Goal: Use online tool/utility: Utilize a website feature to perform a specific function

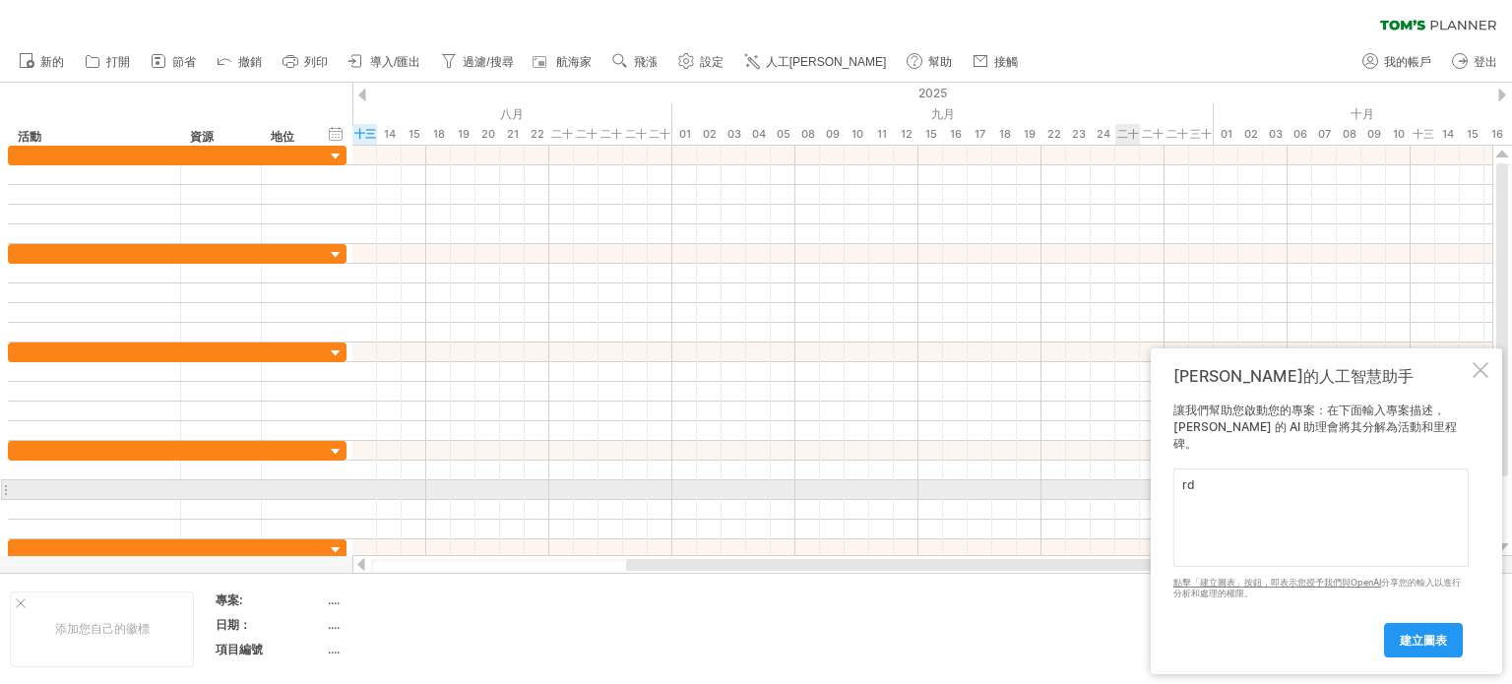
type textarea "r"
type textarea "書"
click at [1183, 483] on textarea "「百年老店」的採訪編輯，出版發行" at bounding box center [1321, 518] width 295 height 98
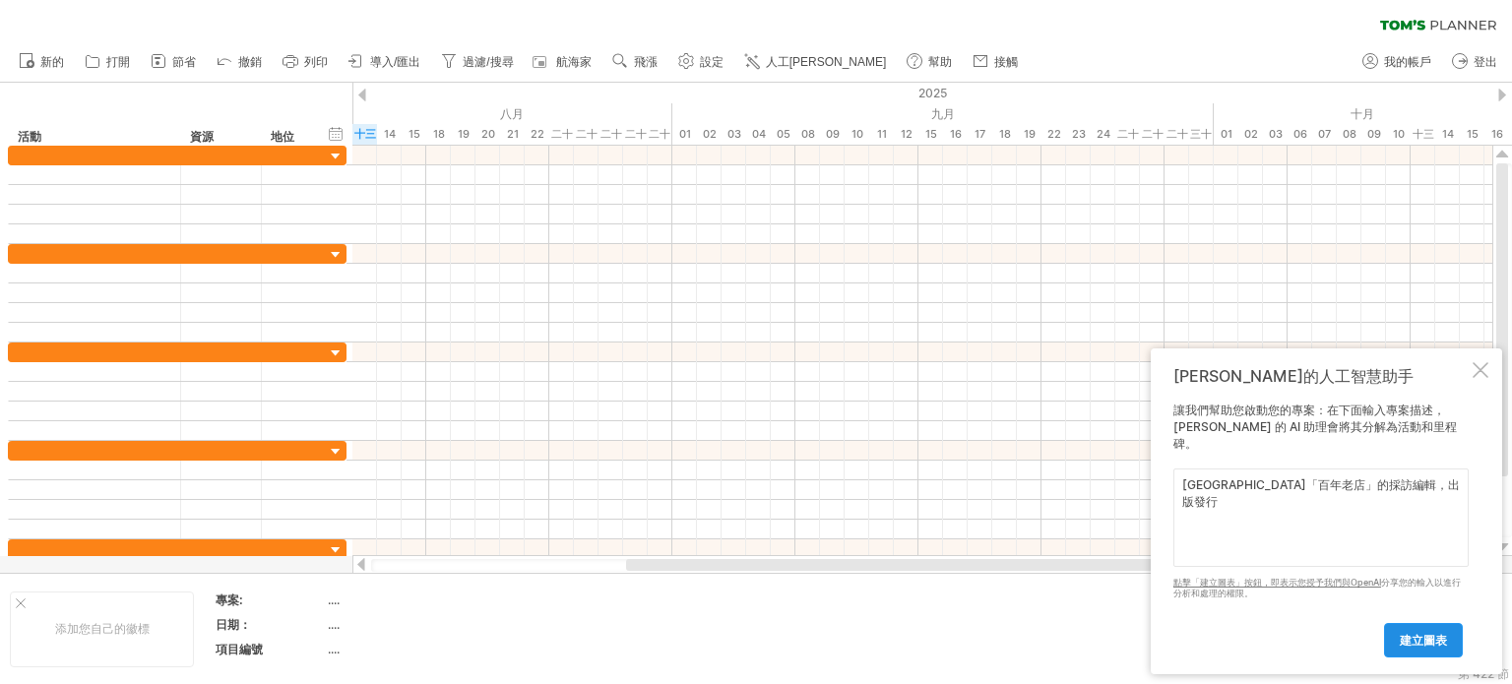
type textarea "[GEOGRAPHIC_DATA]「百年老店」的採訪編輯，出版發行"
click at [1402, 638] on font "建立圖表" at bounding box center [1423, 640] width 47 height 15
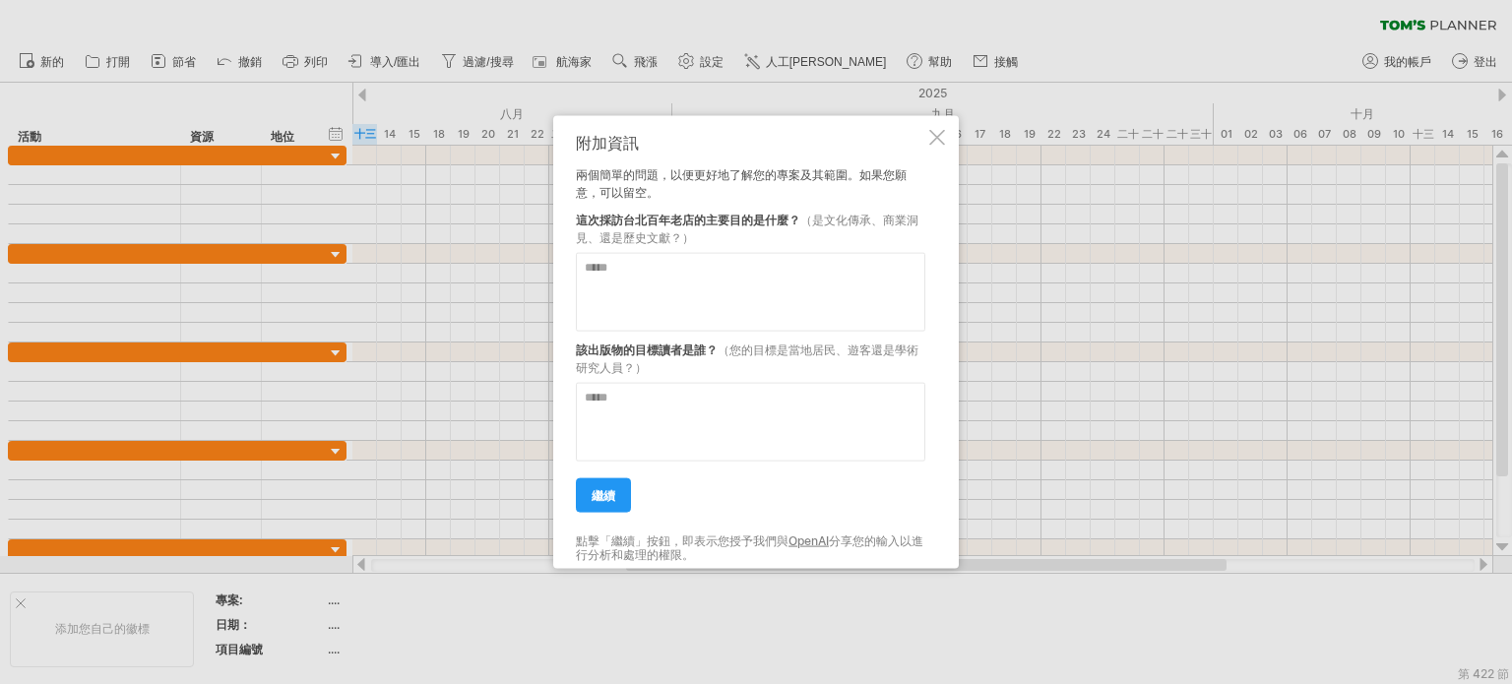
click at [601, 271] on textarea at bounding box center [751, 291] width 350 height 79
type textarea "****"
click at [606, 414] on textarea at bounding box center [751, 421] width 350 height 79
type textarea "*"
type textarea "******"
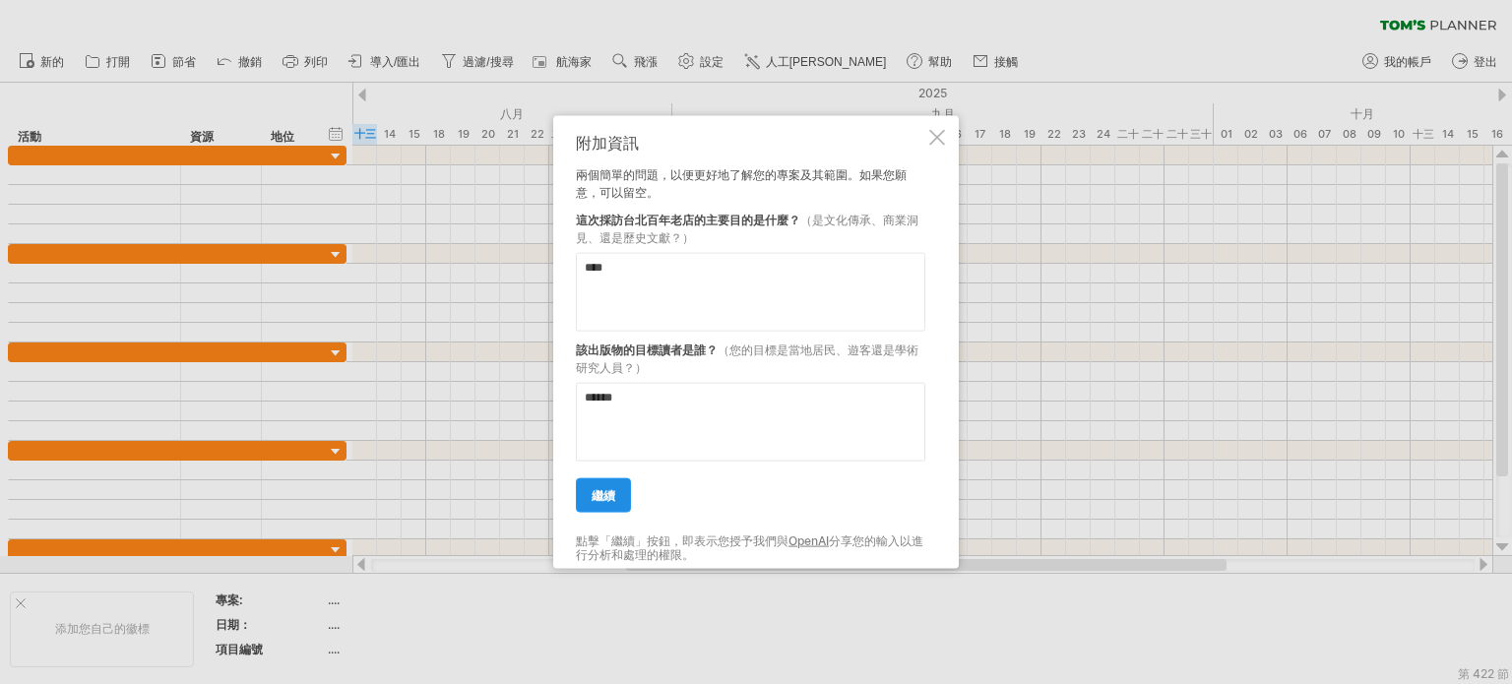
click at [604, 495] on font "繼續" at bounding box center [604, 494] width 24 height 15
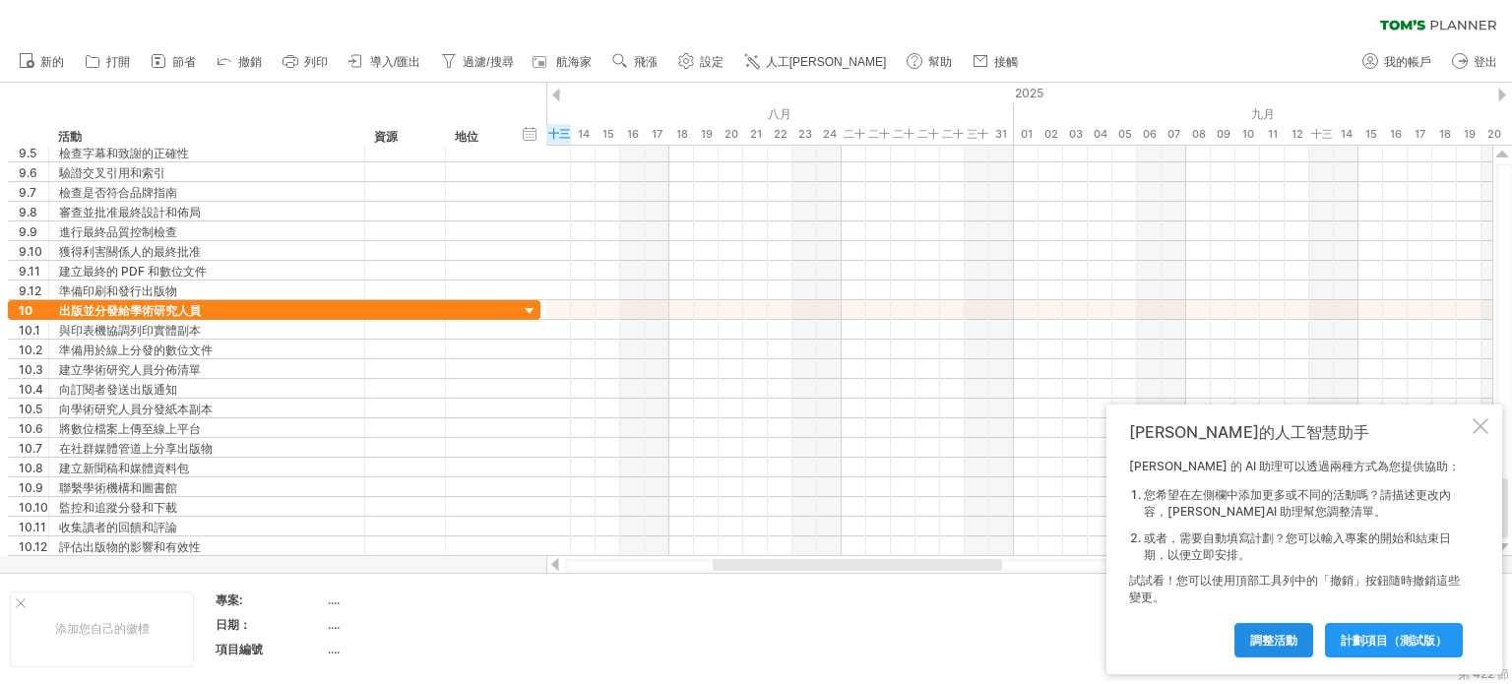
click at [1266, 640] on font "調整活動" at bounding box center [1273, 640] width 47 height 15
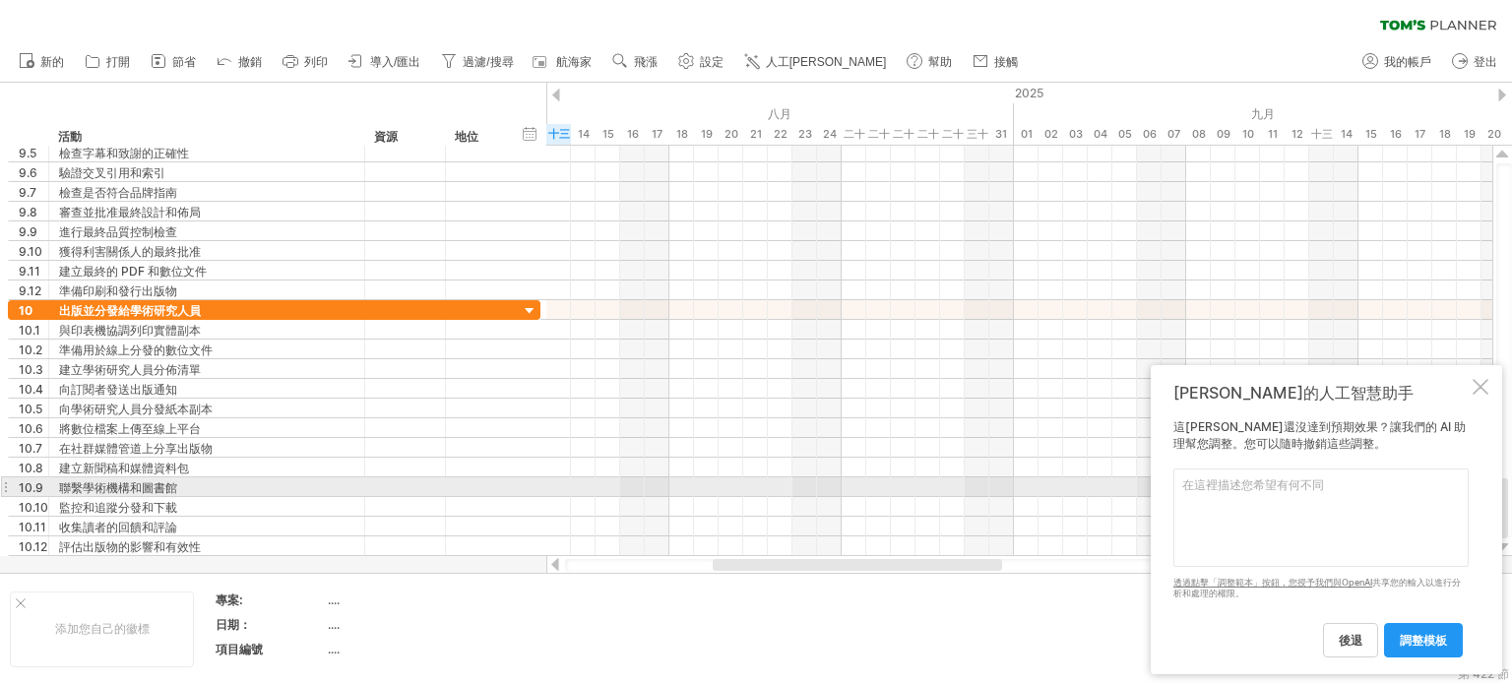
click at [1237, 496] on textarea at bounding box center [1321, 518] width 295 height 98
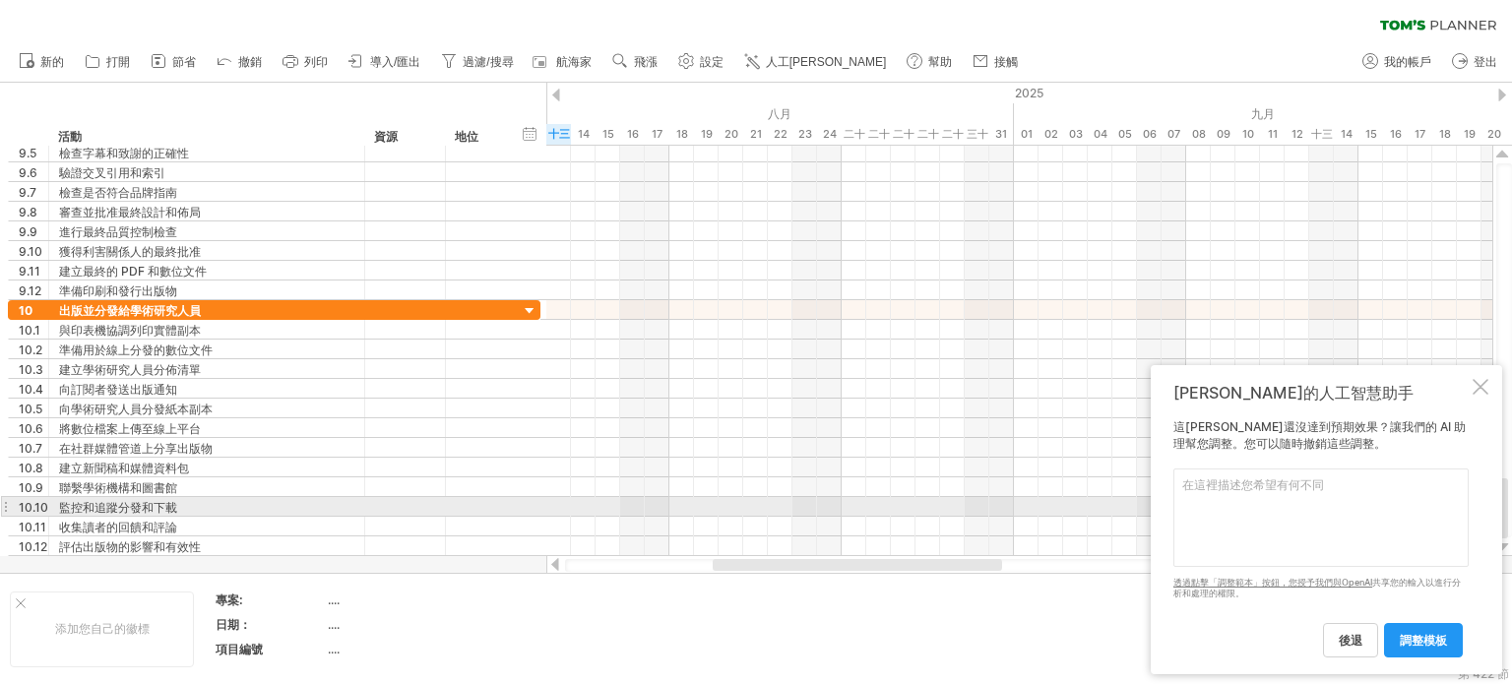
type textarea "一"
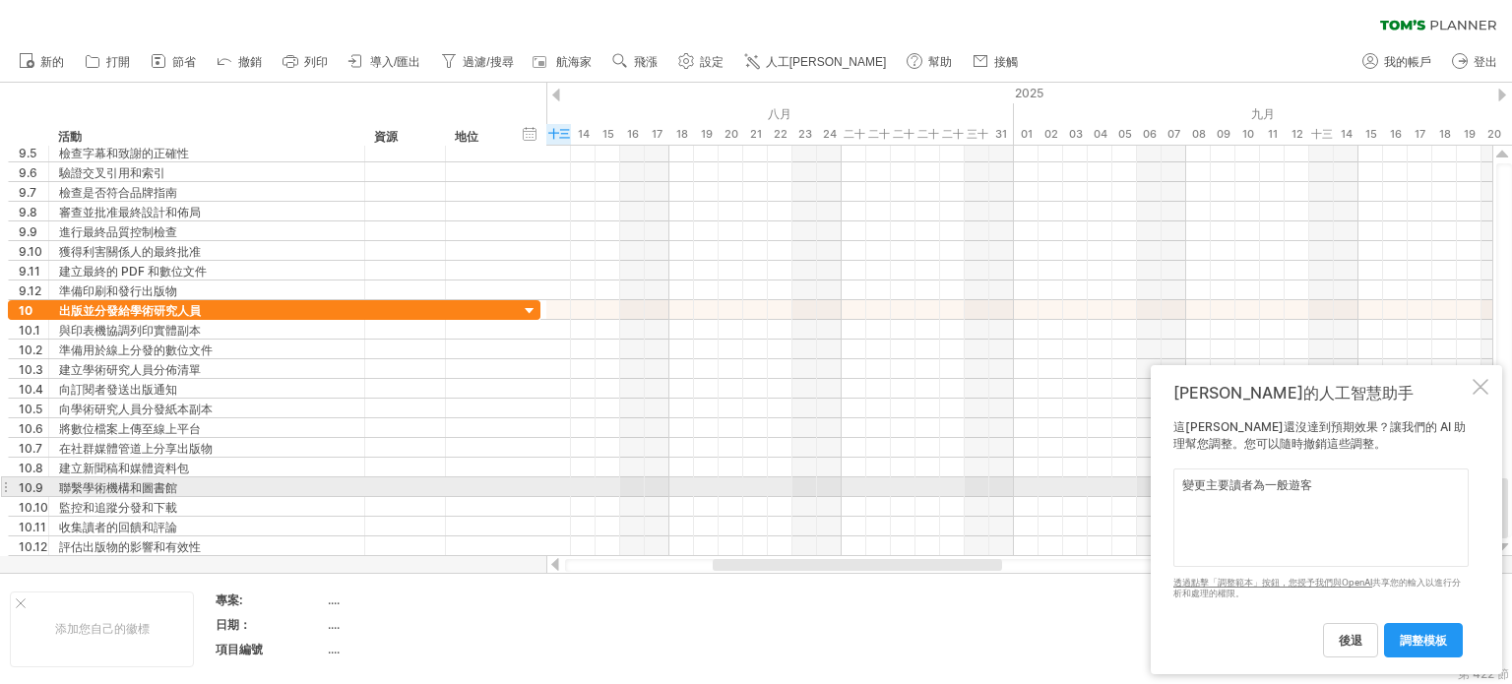
click at [1288, 490] on textarea "變更主要讀者為一般遊客" at bounding box center [1321, 518] width 295 height 98
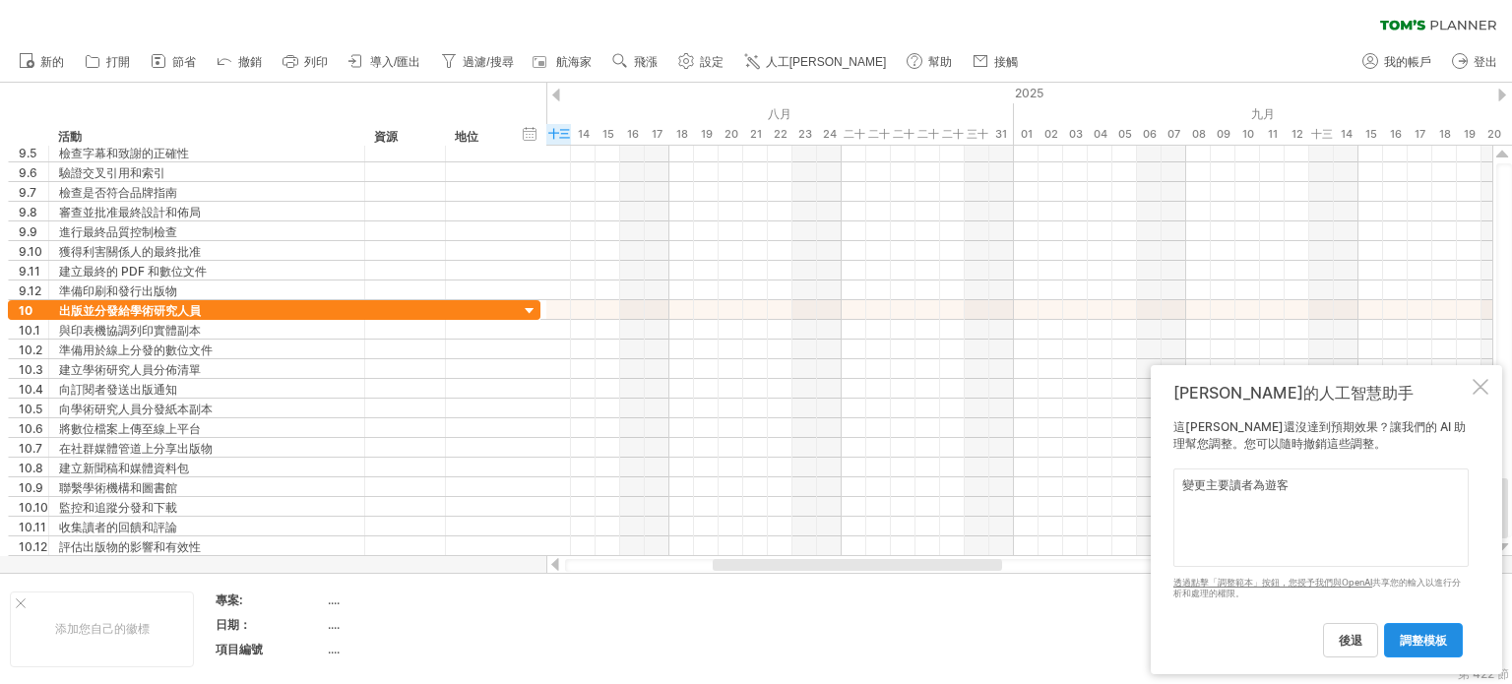
type textarea "變更主要讀者為遊客"
click at [1411, 639] on font "調整模板" at bounding box center [1423, 640] width 47 height 15
